Goal: Information Seeking & Learning: Learn about a topic

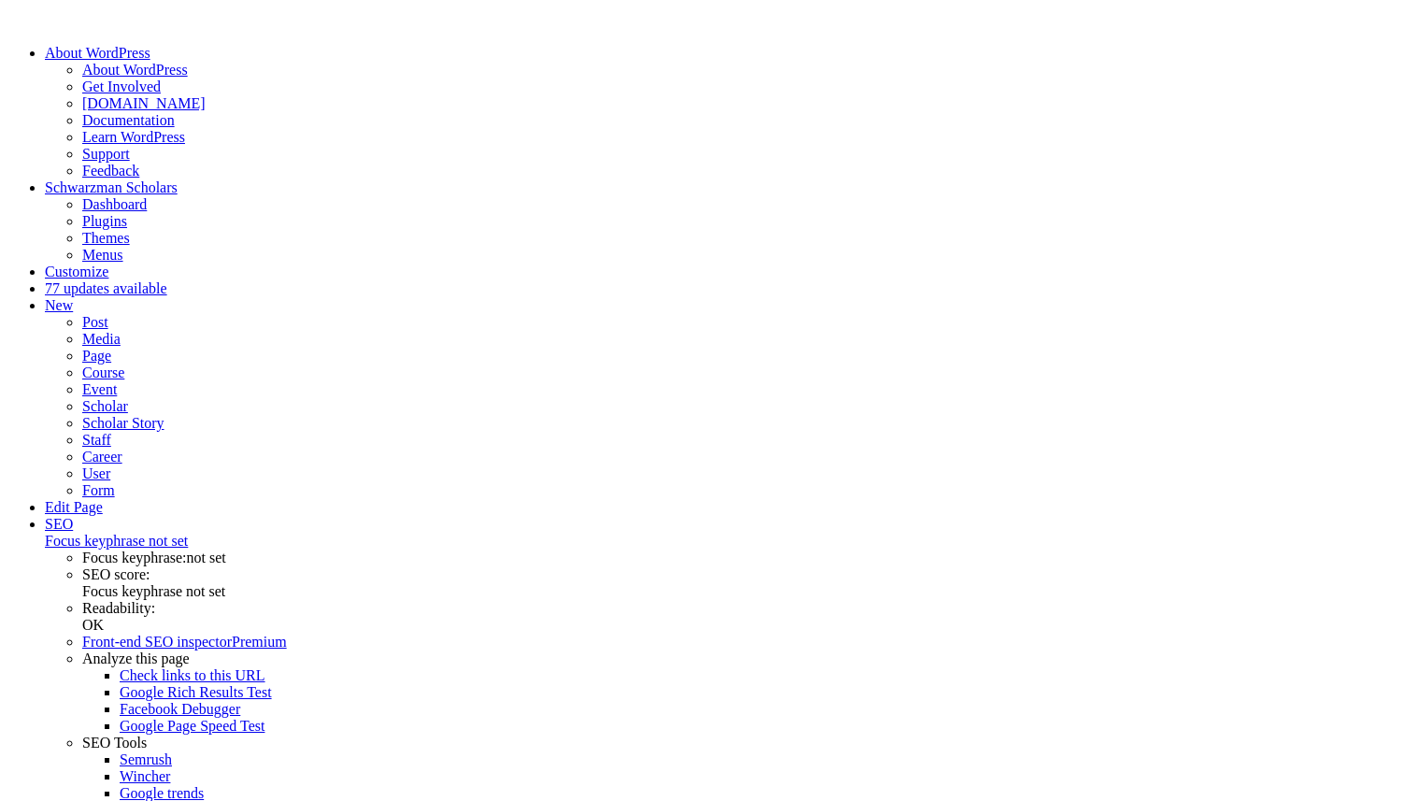
drag, startPoint x: 311, startPoint y: 218, endPoint x: 771, endPoint y: 424, distance: 504.0
